Goal: Information Seeking & Learning: Compare options

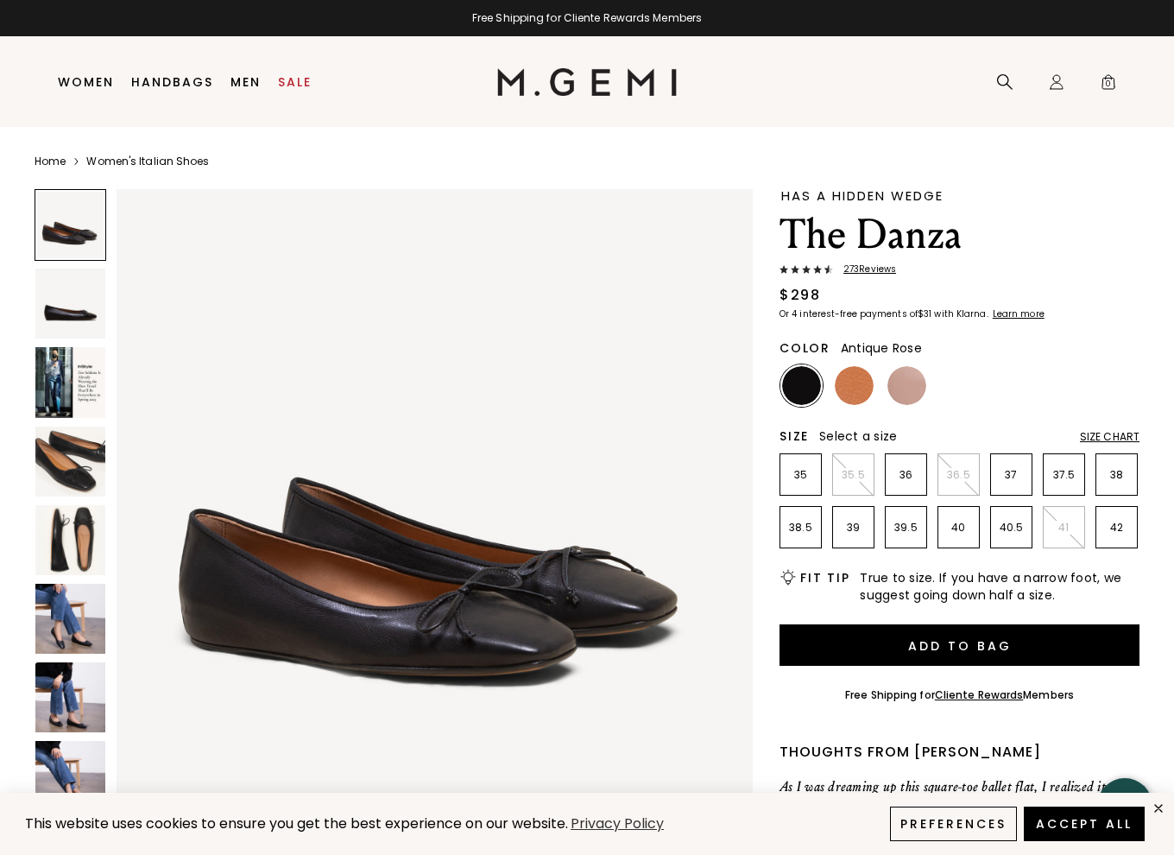
click at [893, 386] on img at bounding box center [906, 385] width 39 height 39
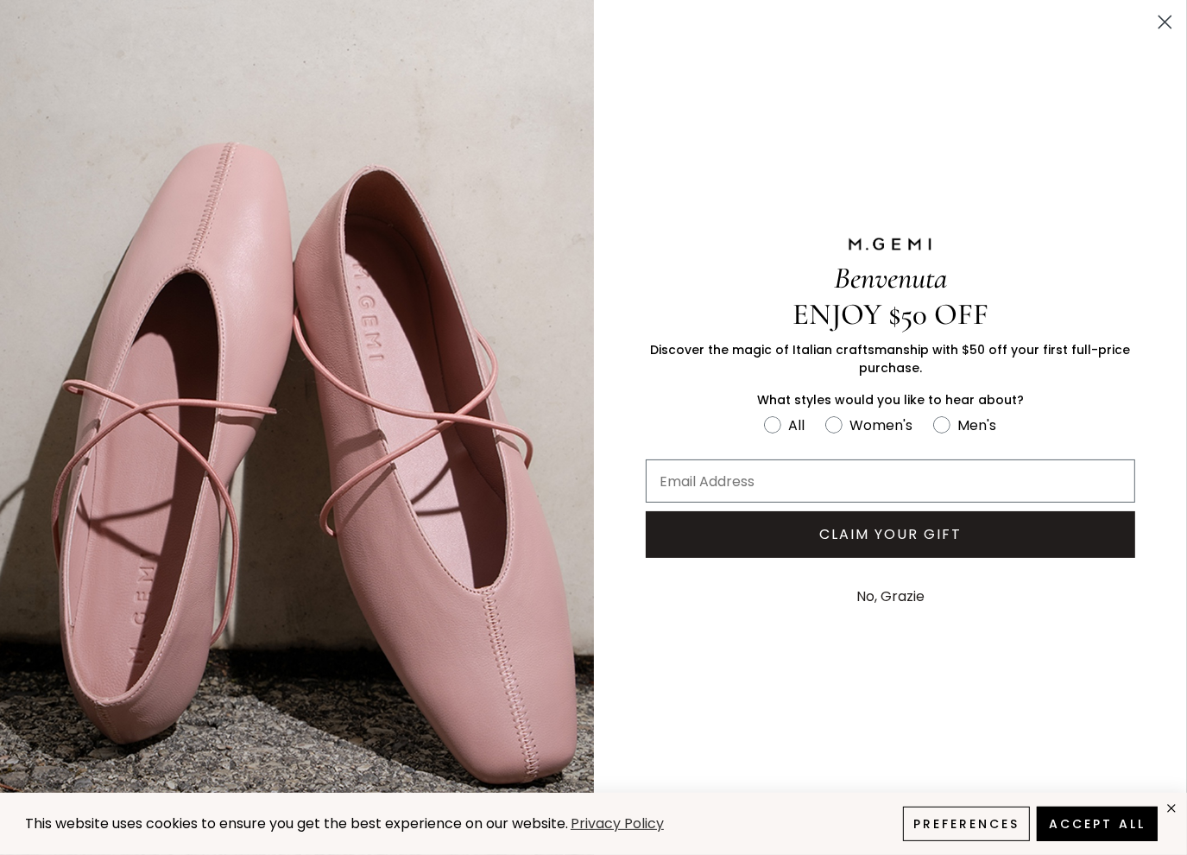
click at [1162, 28] on circle "Close dialog" at bounding box center [1165, 22] width 28 height 28
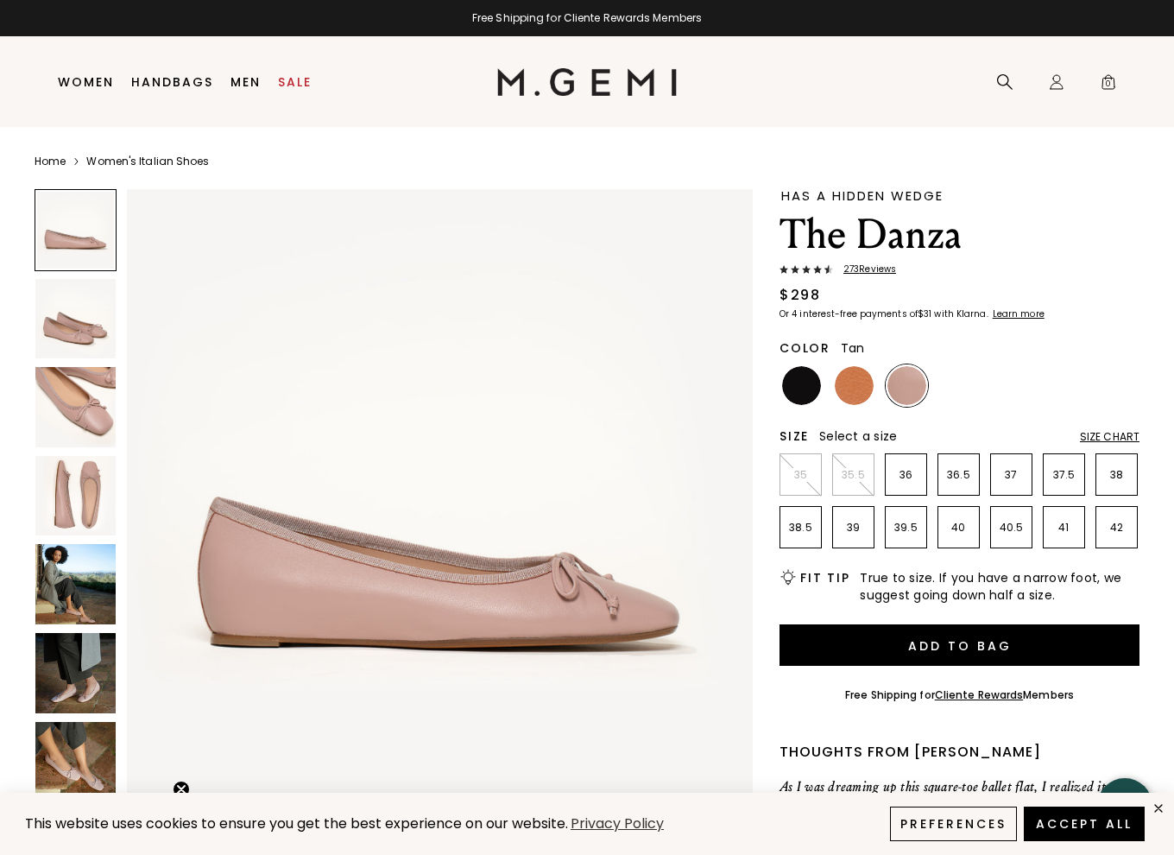
click at [862, 382] on img at bounding box center [854, 385] width 39 height 39
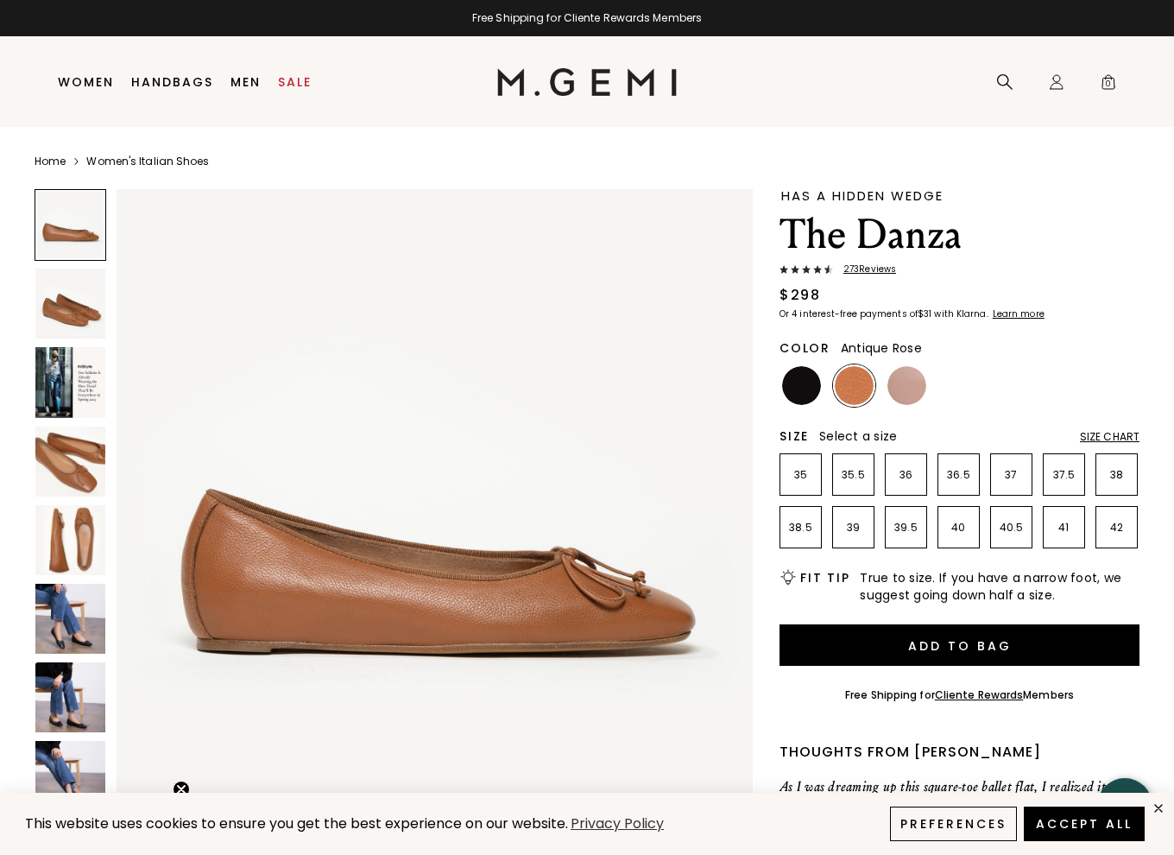
click at [905, 379] on img at bounding box center [906, 385] width 39 height 39
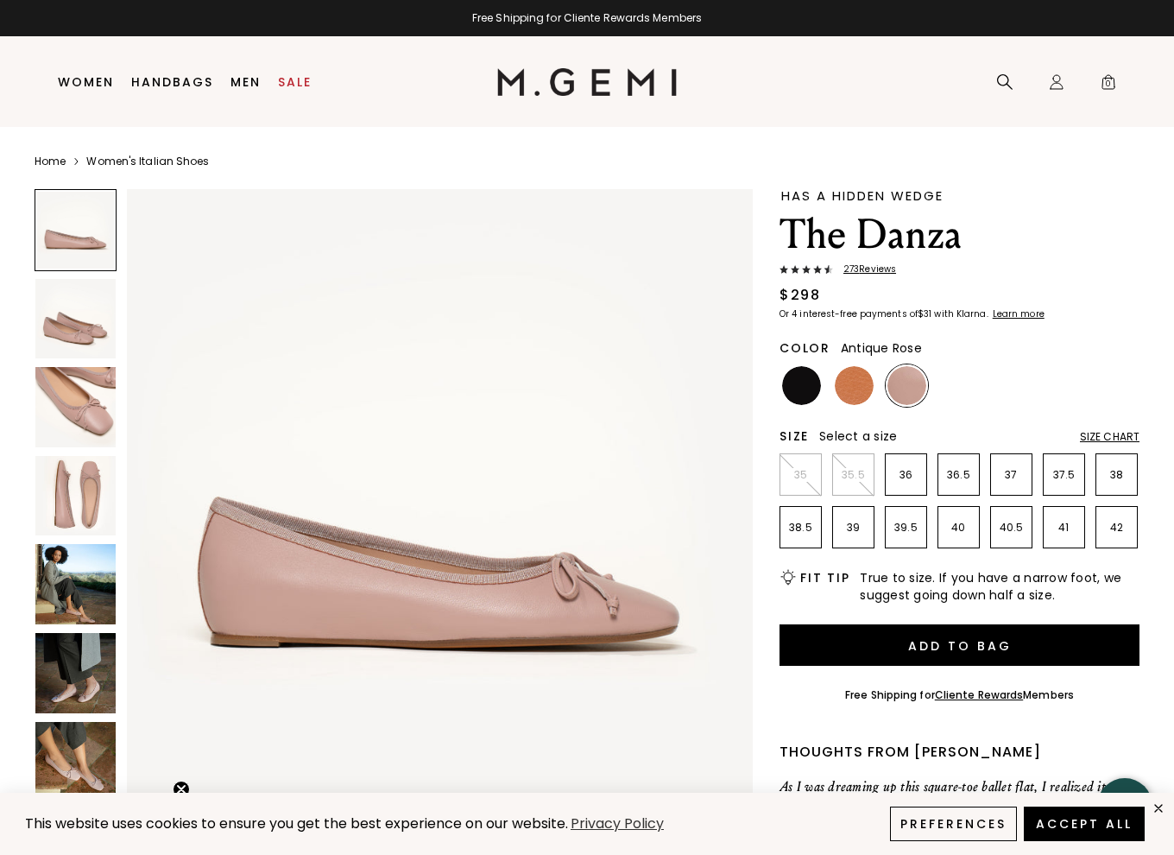
click at [109, 597] on img at bounding box center [75, 584] width 80 height 80
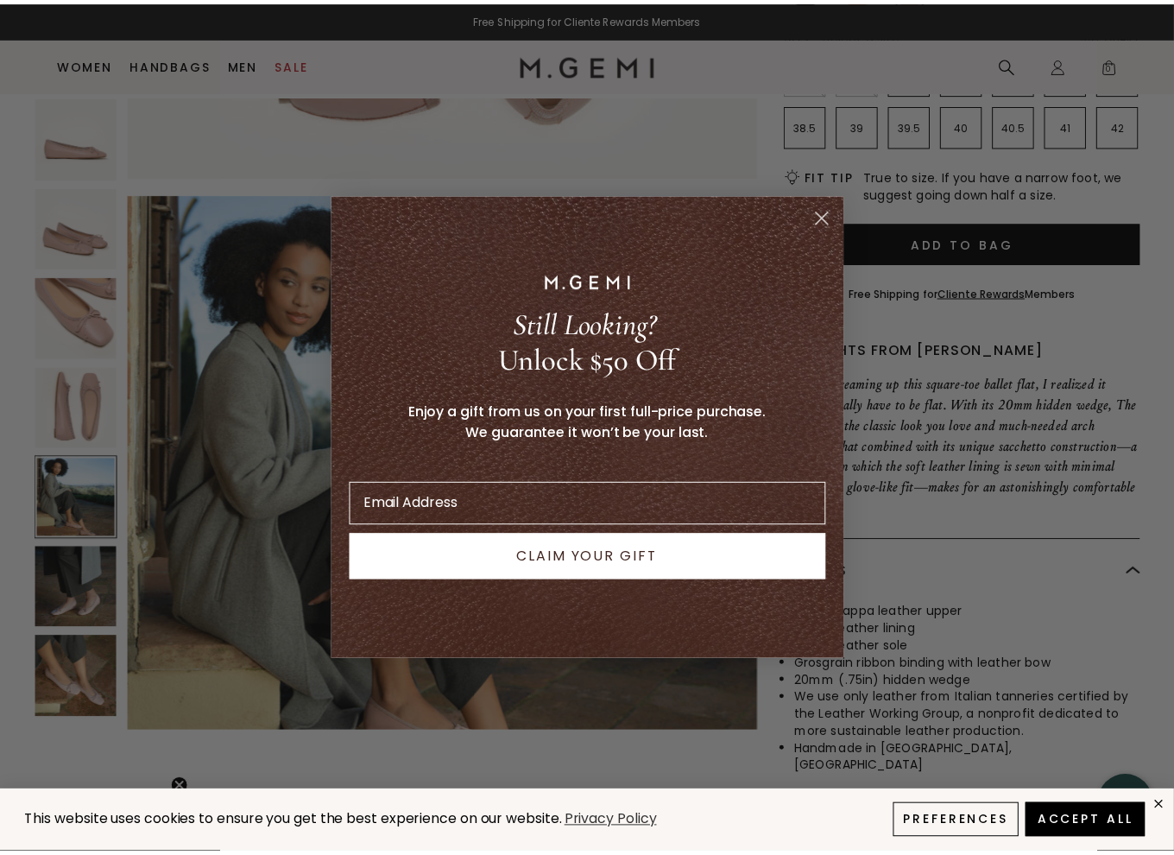
scroll to position [2567, 0]
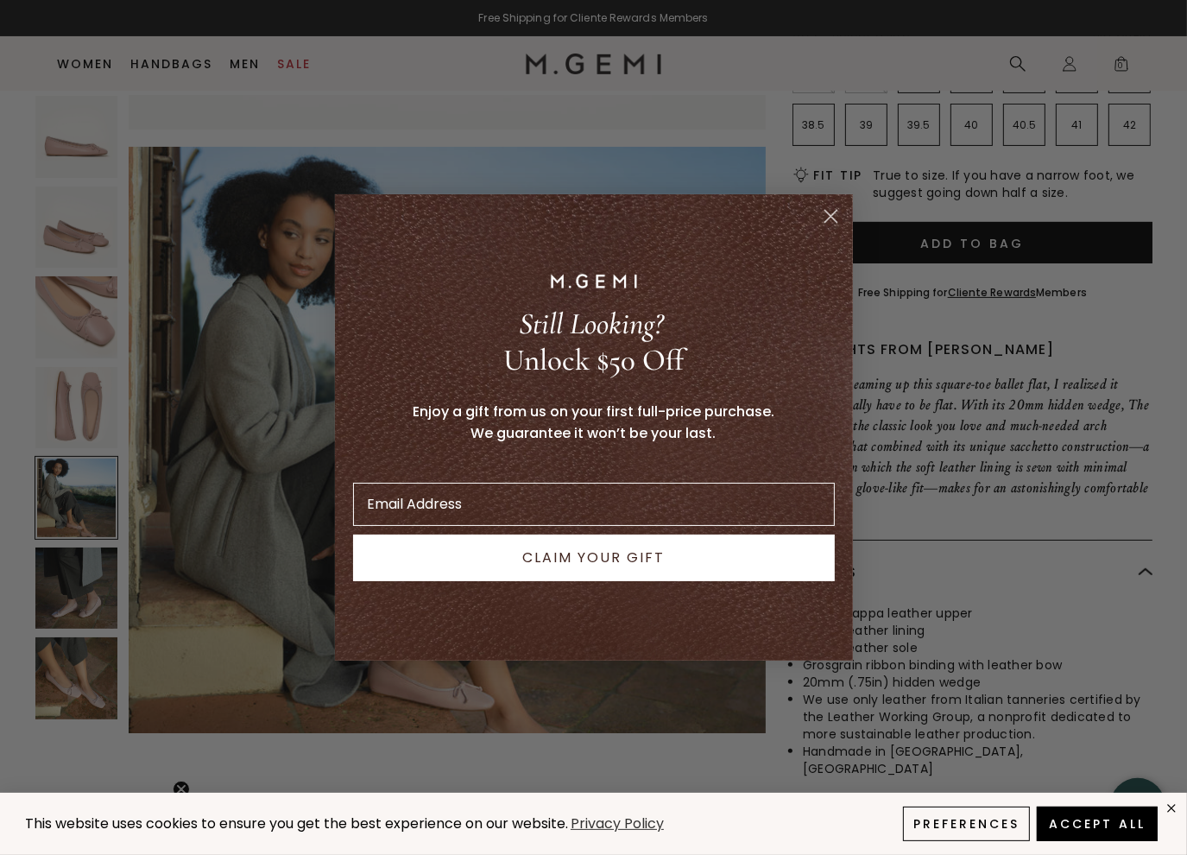
click at [837, 208] on circle "Close dialog" at bounding box center [830, 216] width 28 height 28
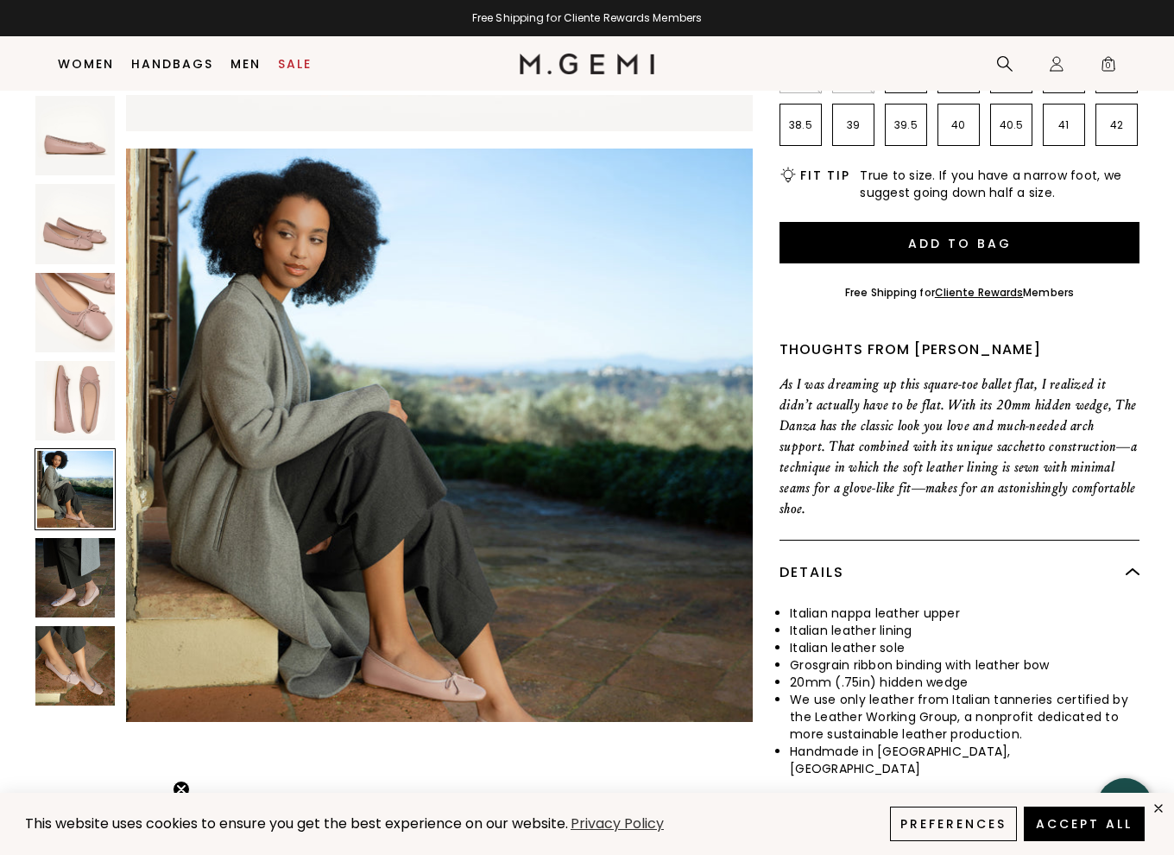
scroll to position [2521, 0]
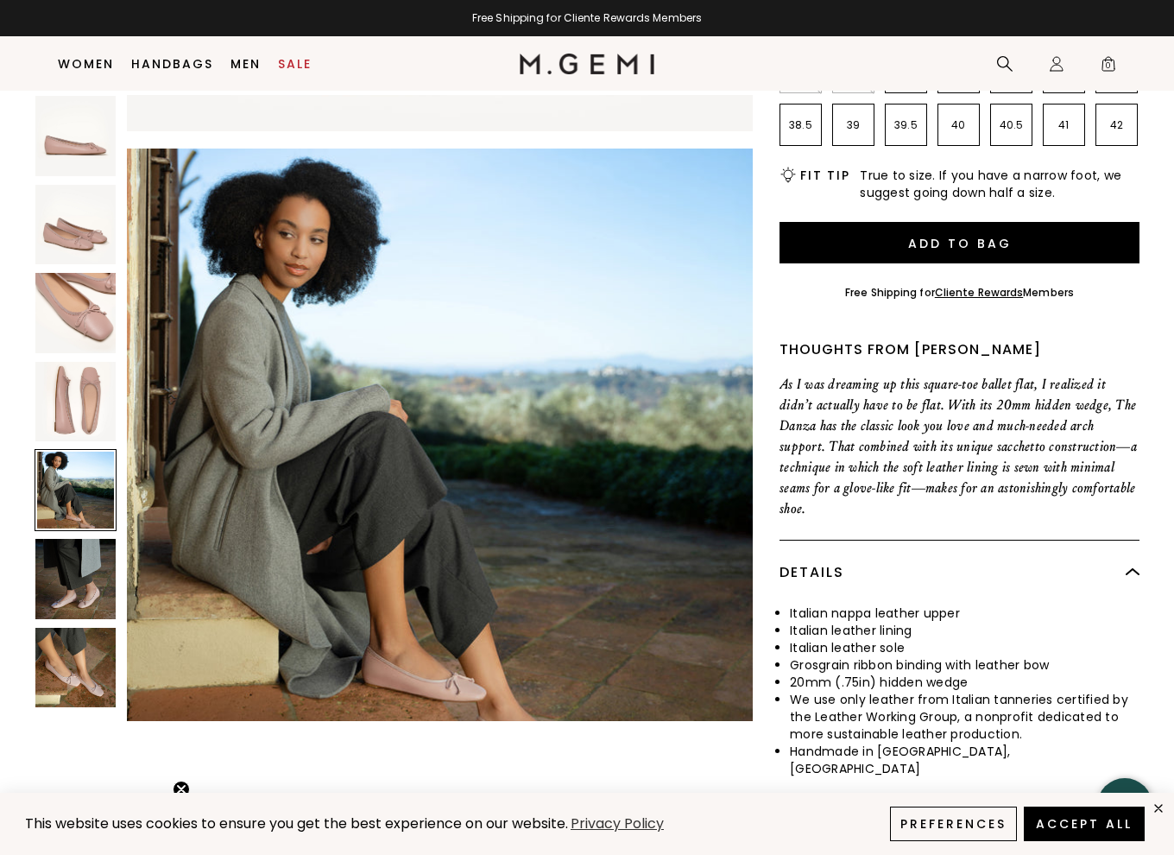
click at [96, 679] on img at bounding box center [75, 668] width 80 height 80
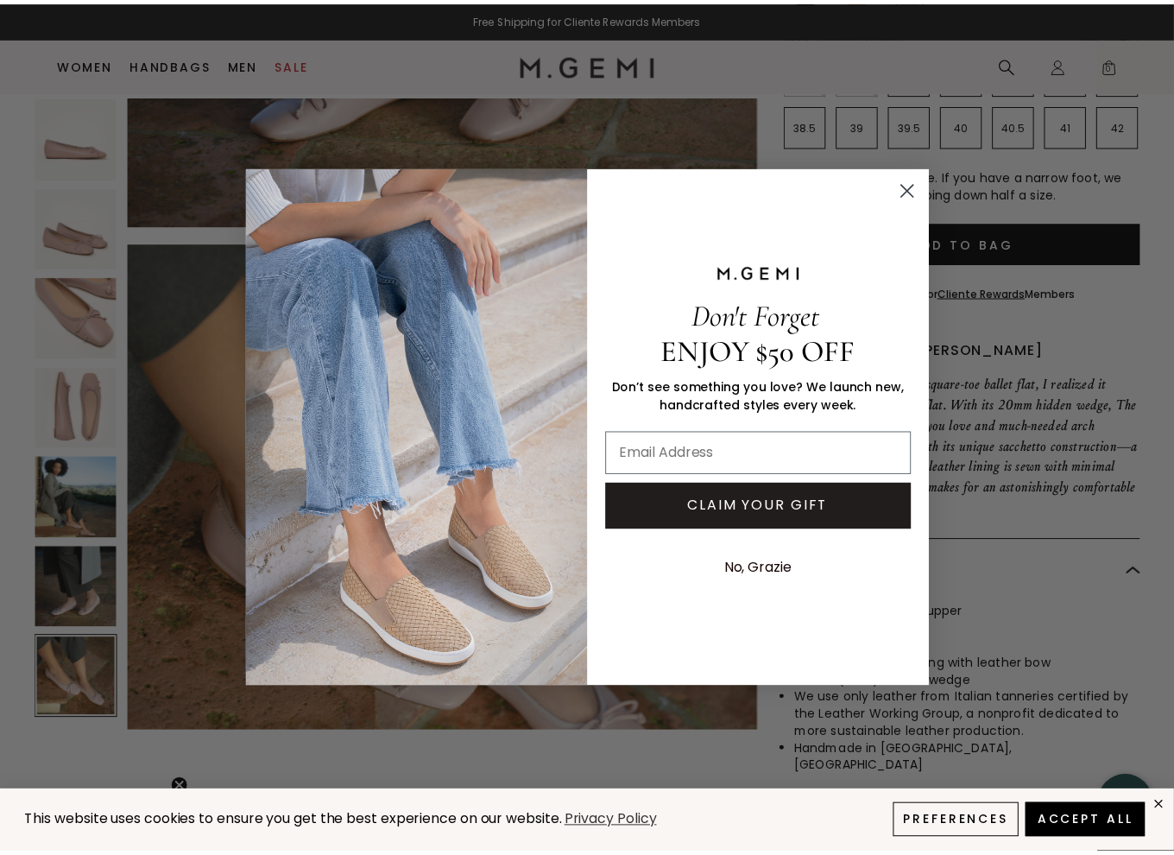
scroll to position [3850, 0]
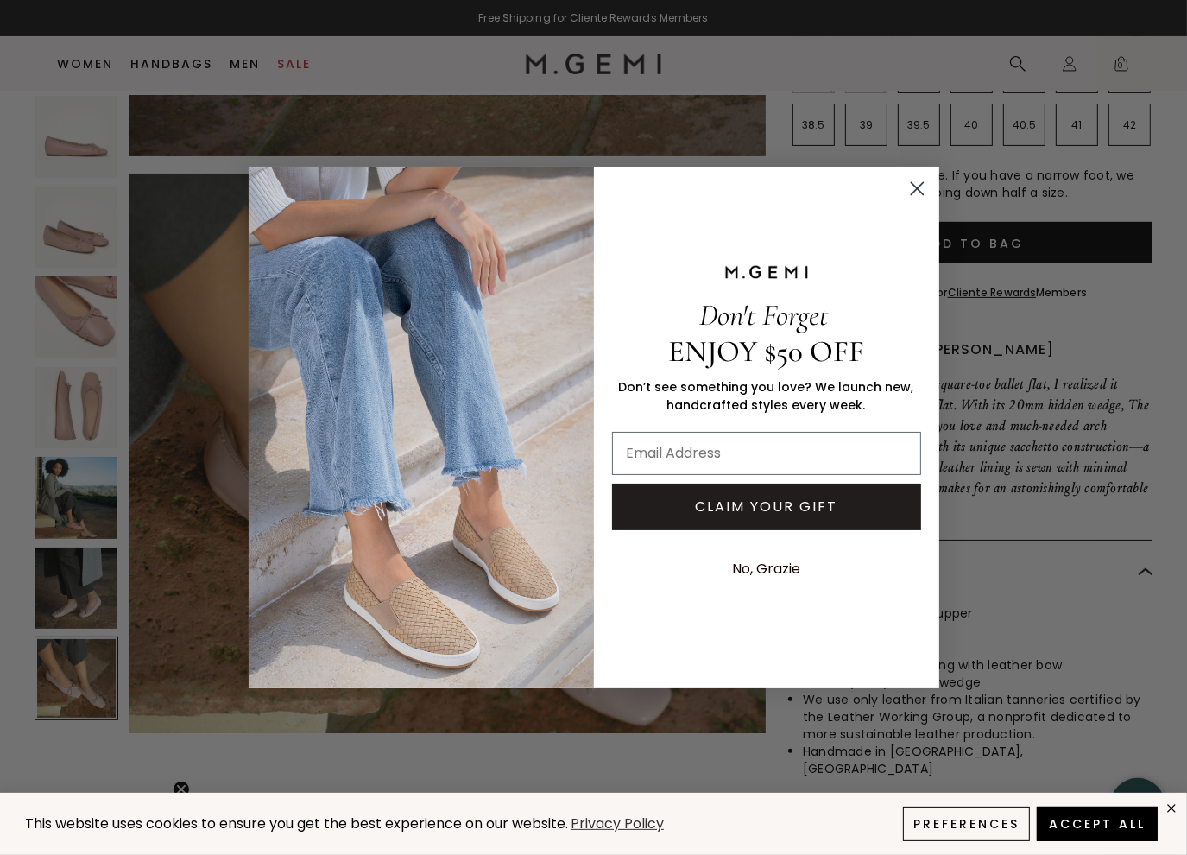
click at [912, 189] on circle "Close dialog" at bounding box center [916, 188] width 28 height 28
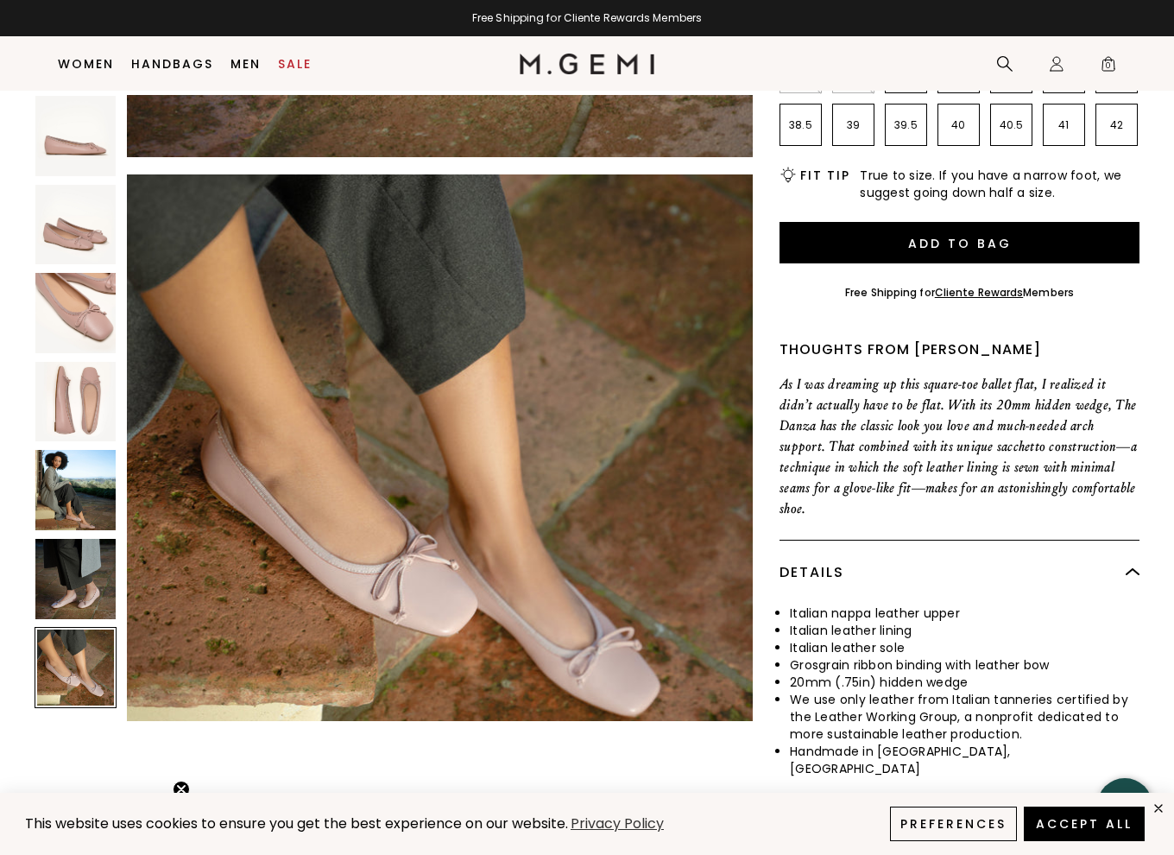
scroll to position [3781, 0]
